Goal: Find contact information: Find contact information

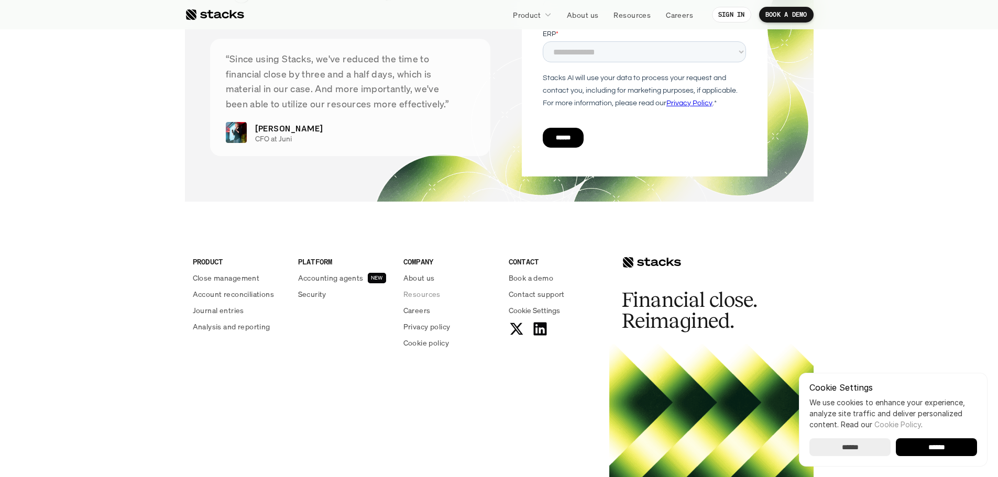
scroll to position [3839, 0]
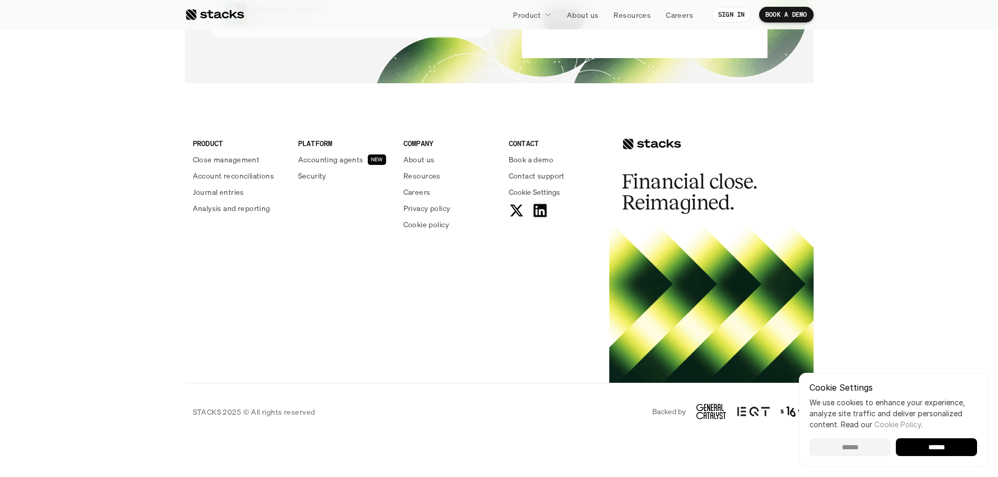
click at [847, 452] on input "******" at bounding box center [850, 448] width 81 height 18
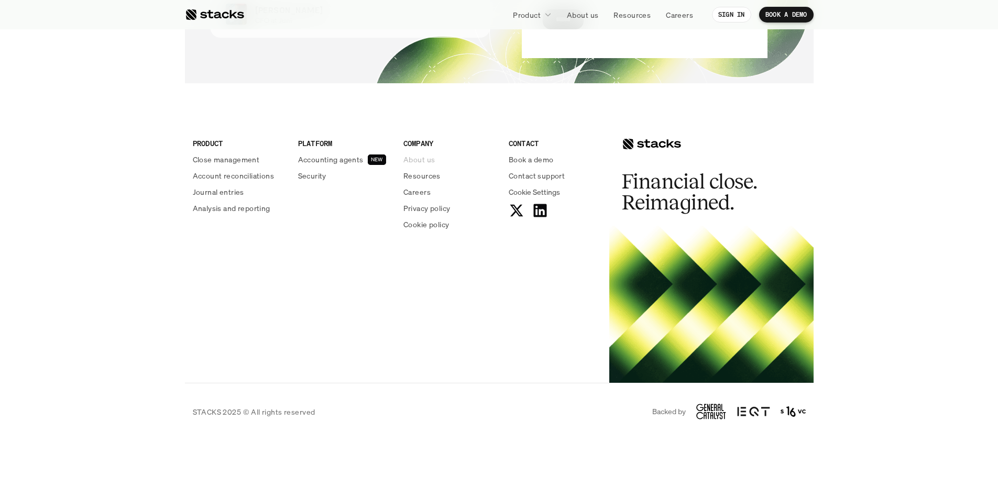
click at [422, 163] on p "About us" at bounding box center [418, 159] width 31 height 11
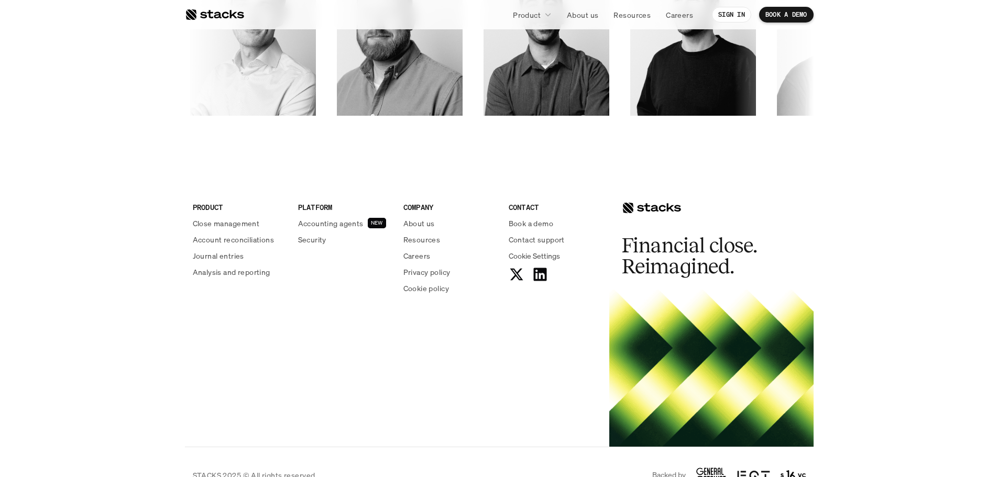
scroll to position [1808, 0]
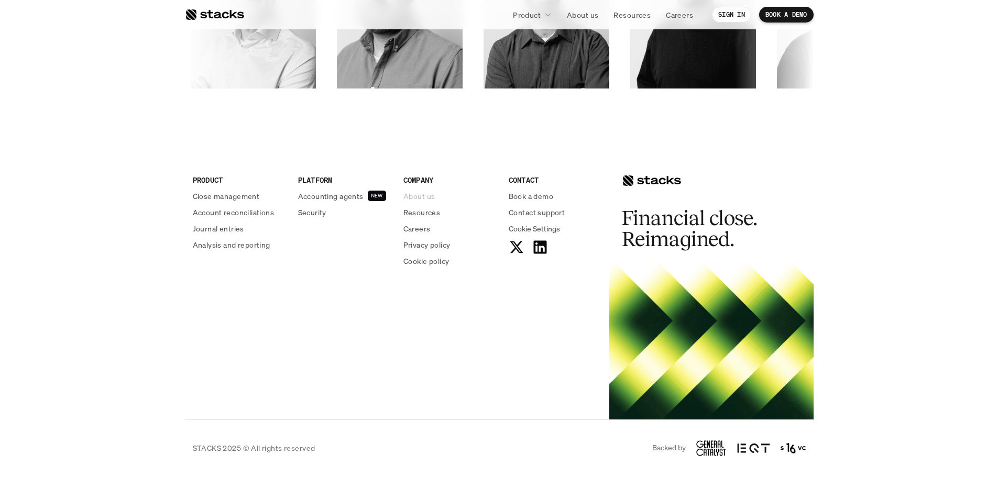
click at [439, 196] on link "About us" at bounding box center [449, 196] width 93 height 11
click at [416, 228] on p "Careers" at bounding box center [416, 228] width 27 height 11
click at [529, 215] on p "Contact support" at bounding box center [537, 212] width 56 height 11
click at [577, 397] on div "PRODUCT Close management Account reconciliations Journal entries Analysis and r…" at bounding box center [499, 280] width 629 height 279
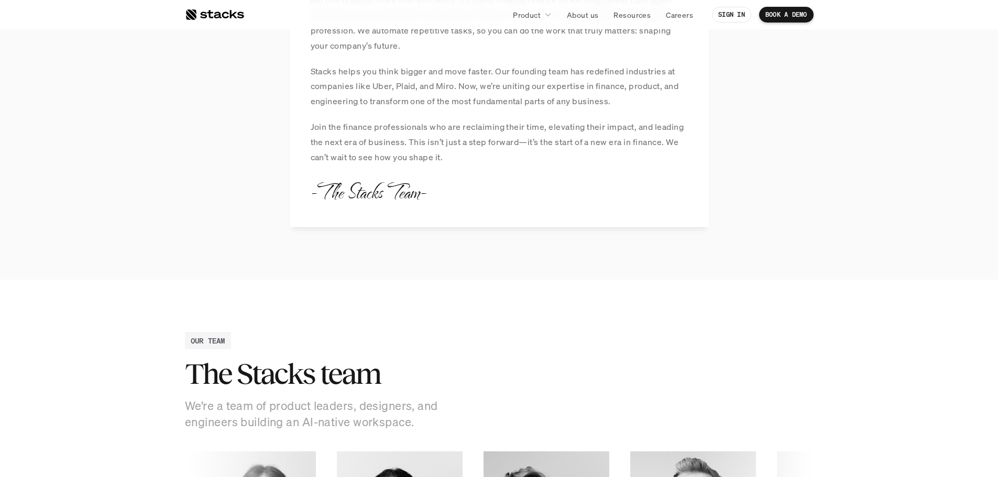
scroll to position [1109, 0]
click at [587, 18] on p "About us" at bounding box center [582, 14] width 31 height 11
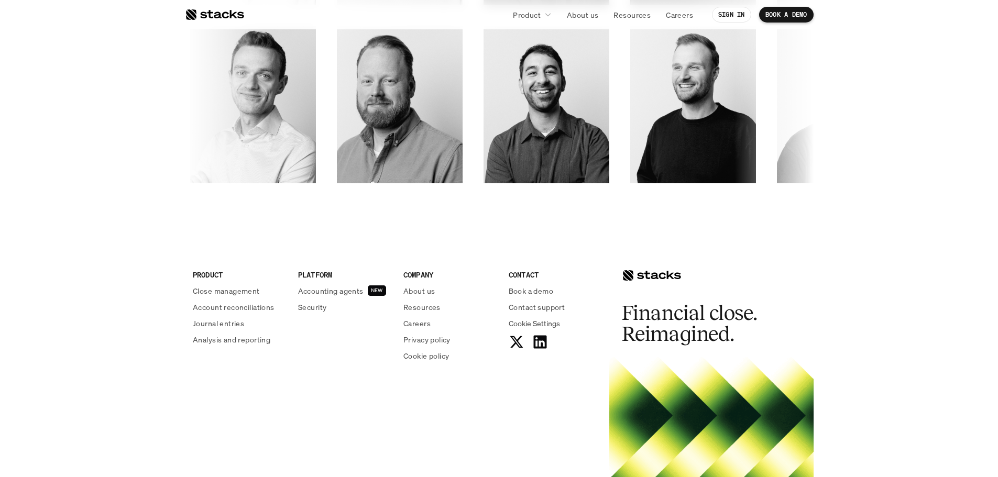
scroll to position [1808, 0]
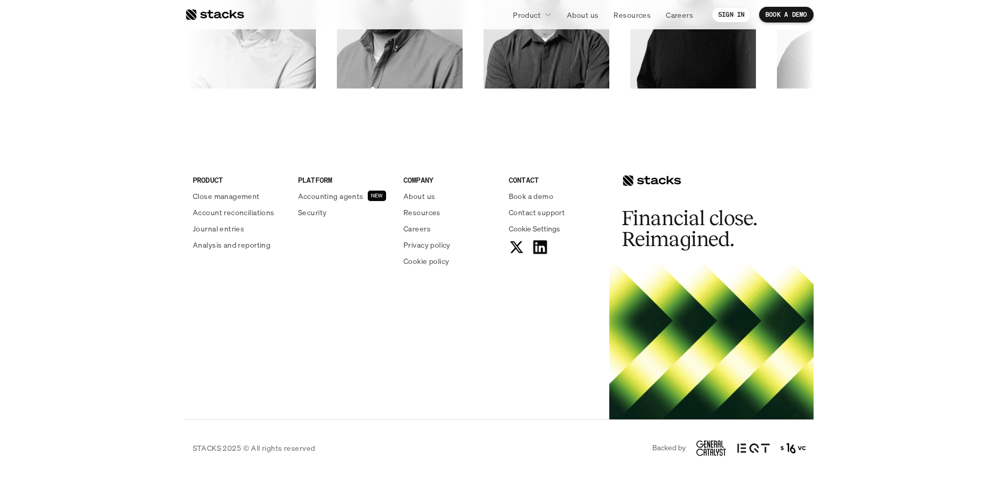
click at [544, 250] on icon at bounding box center [540, 247] width 17 height 17
